Goal: Task Accomplishment & Management: Manage account settings

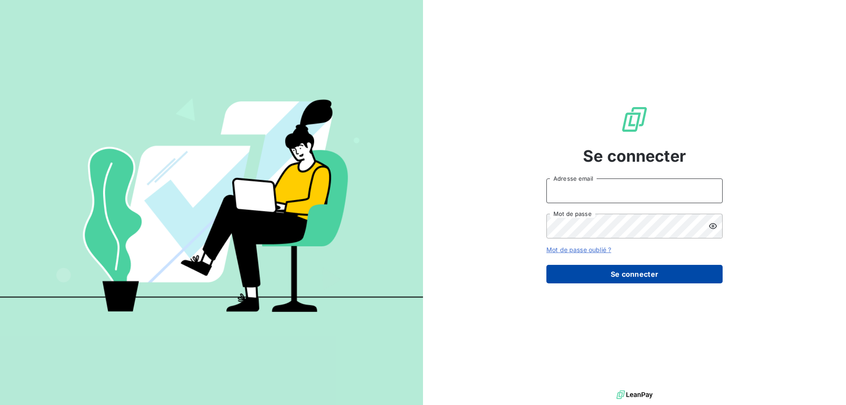
type input "[EMAIL_ADDRESS][DOMAIN_NAME]"
click at [593, 270] on button "Se connecter" at bounding box center [634, 274] width 176 height 19
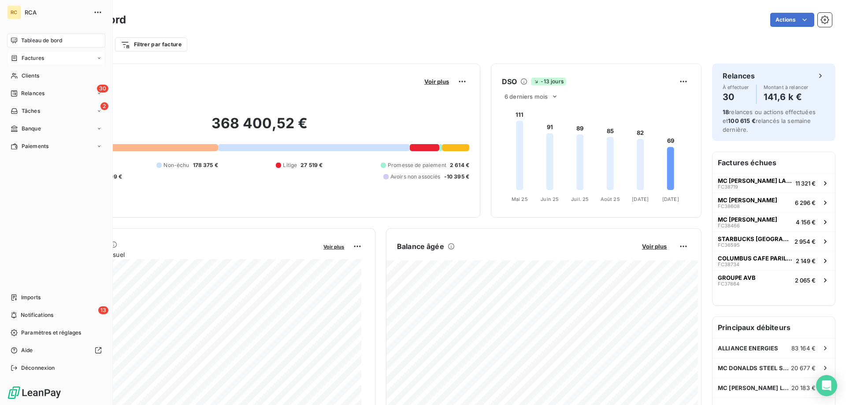
click at [27, 57] on span "Factures" at bounding box center [33, 58] width 22 height 8
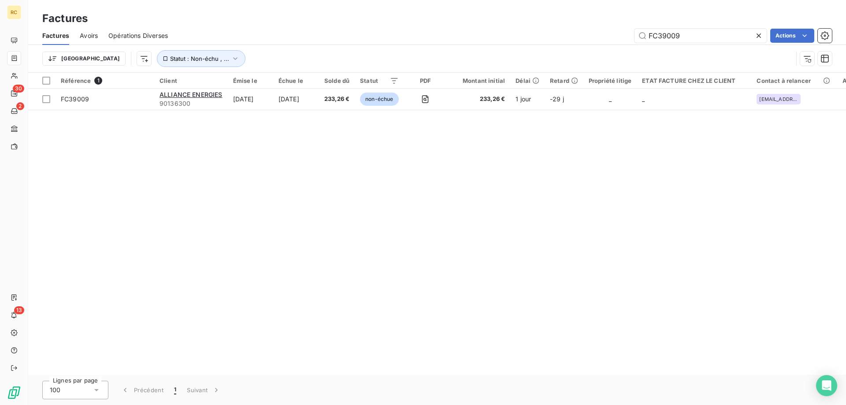
drag, startPoint x: 673, startPoint y: 33, endPoint x: 592, endPoint y: 30, distance: 81.5
click at [592, 30] on div "FC39009 Actions" at bounding box center [504, 36] width 653 height 14
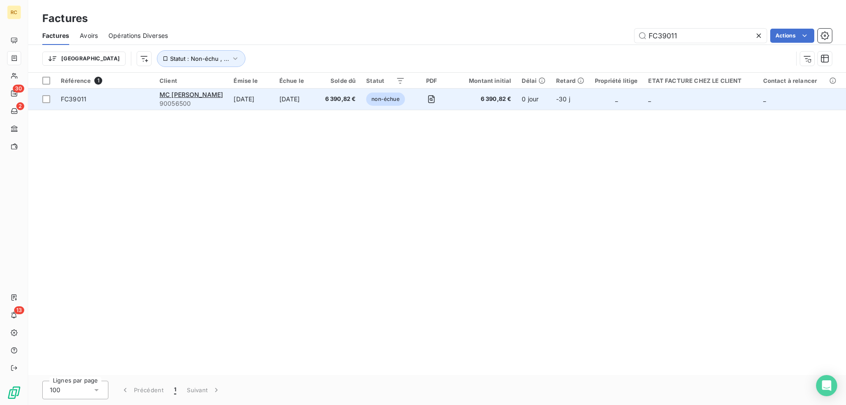
type input "FC39011"
click at [77, 100] on span "FC39011" at bounding box center [74, 98] width 26 height 7
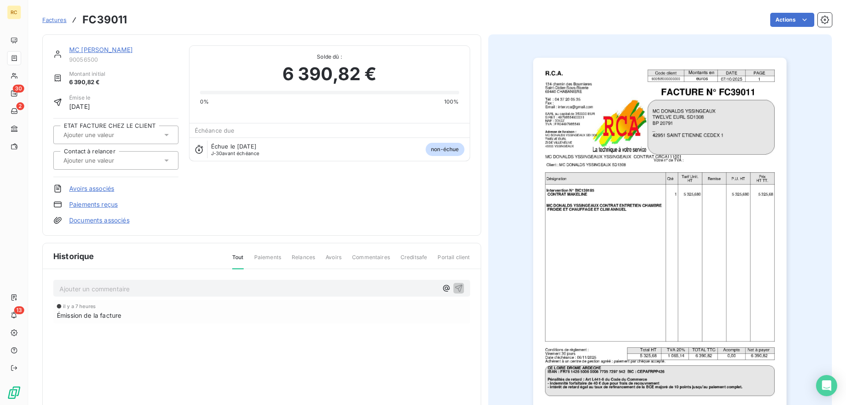
click at [120, 218] on link "Documents associés" at bounding box center [99, 220] width 60 height 9
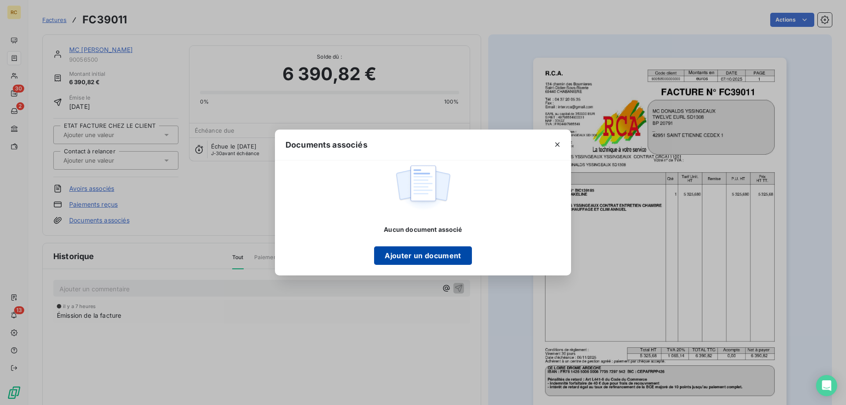
click at [400, 249] on button "Ajouter un document" at bounding box center [422, 255] width 97 height 19
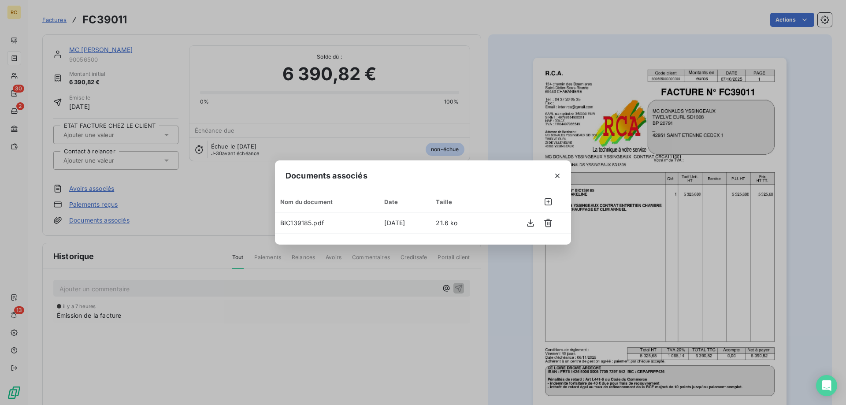
click at [493, 106] on div "Documents associés Nom du document Date Taille BIC139185.pdf [DATE] 21.6 ko" at bounding box center [423, 202] width 846 height 405
